Goal: Download file/media

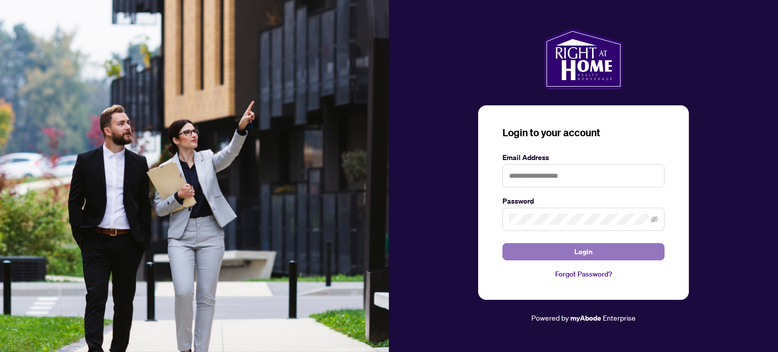
click at [596, 253] on button "Login" at bounding box center [584, 251] width 162 height 17
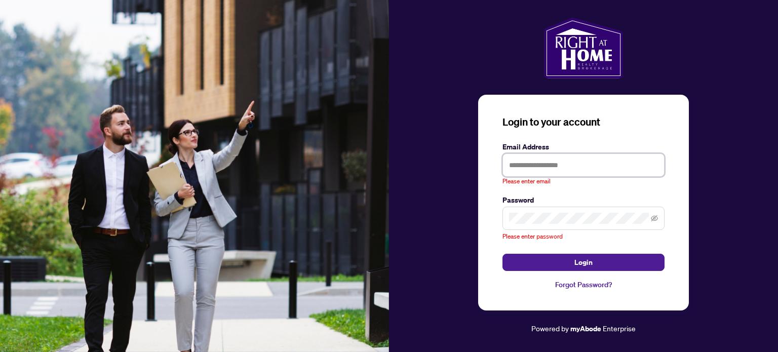
type input "**********"
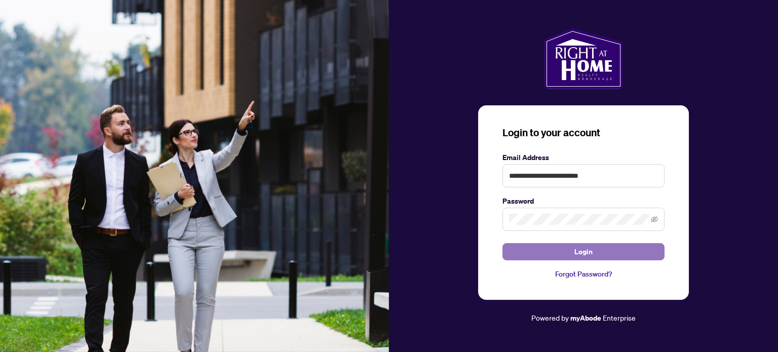
click at [593, 252] on button "Login" at bounding box center [584, 251] width 162 height 17
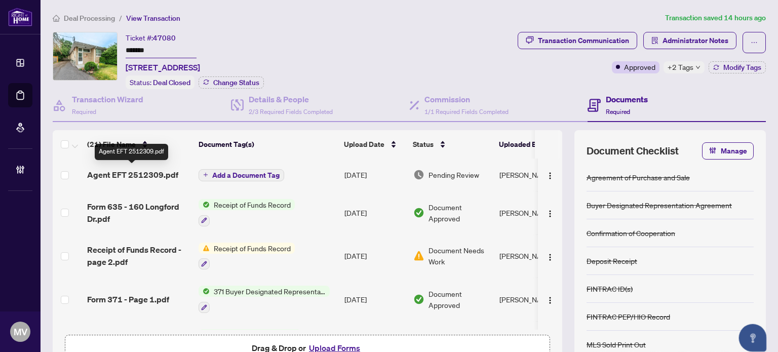
click at [142, 176] on span "Agent EFT 2512309.pdf" at bounding box center [132, 175] width 91 height 12
